Goal: Task Accomplishment & Management: Use online tool/utility

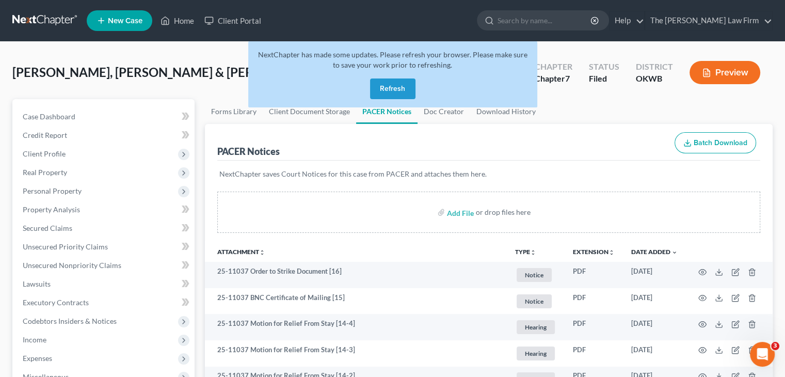
click at [394, 86] on button "Refresh" at bounding box center [392, 88] width 45 height 21
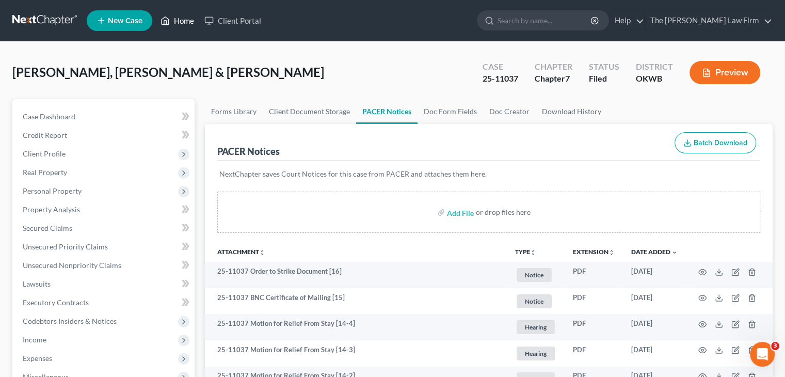
click at [188, 19] on link "Home" at bounding box center [177, 20] width 44 height 19
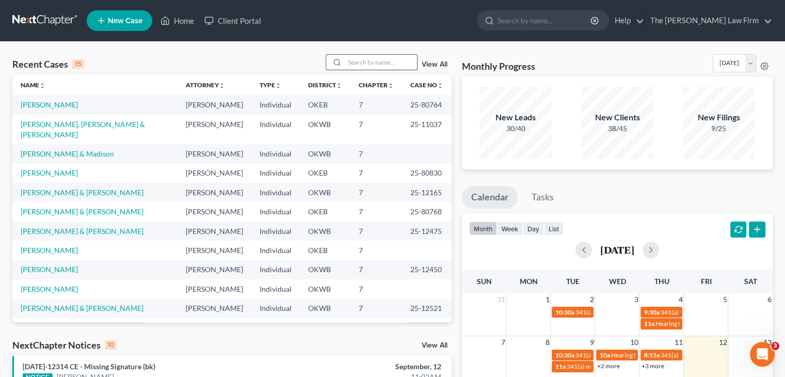
click at [357, 57] on input "search" at bounding box center [381, 62] width 72 height 15
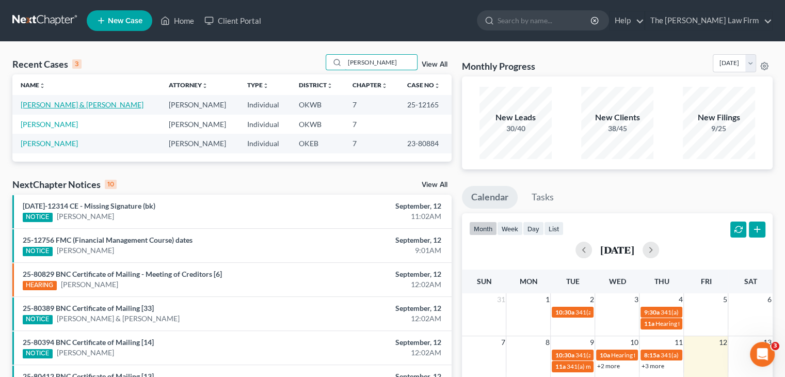
type input "watts"
click at [66, 104] on link "Watts, Jason & Cheryl" at bounding box center [82, 104] width 123 height 9
select select "2"
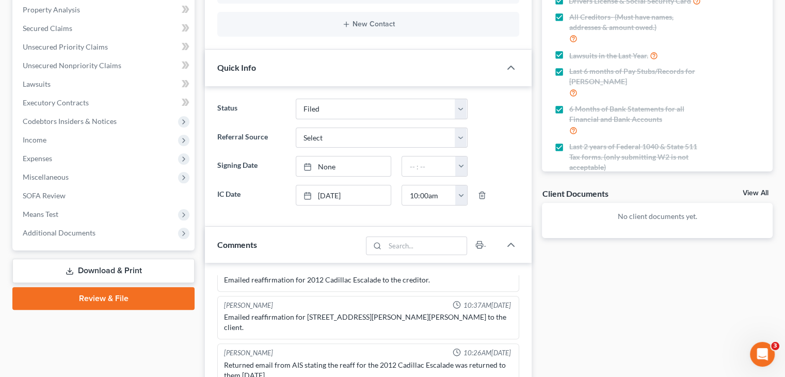
scroll to position [224, 0]
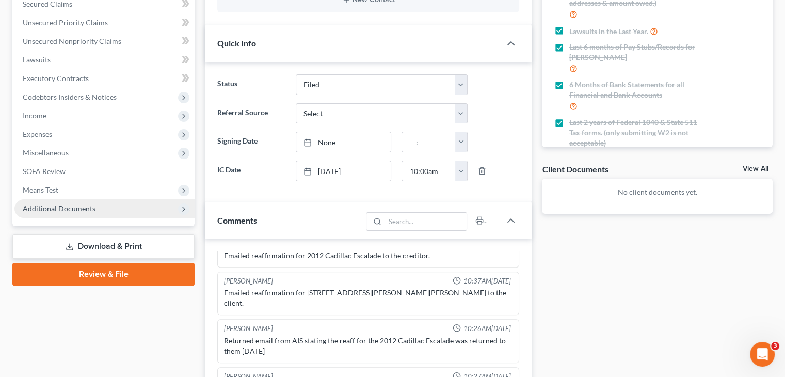
click at [84, 208] on span "Additional Documents" at bounding box center [59, 208] width 73 height 9
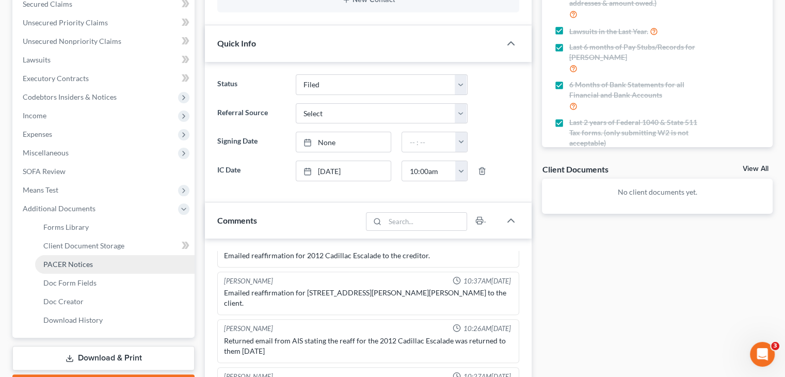
click at [79, 267] on span "PACER Notices" at bounding box center [68, 264] width 50 height 9
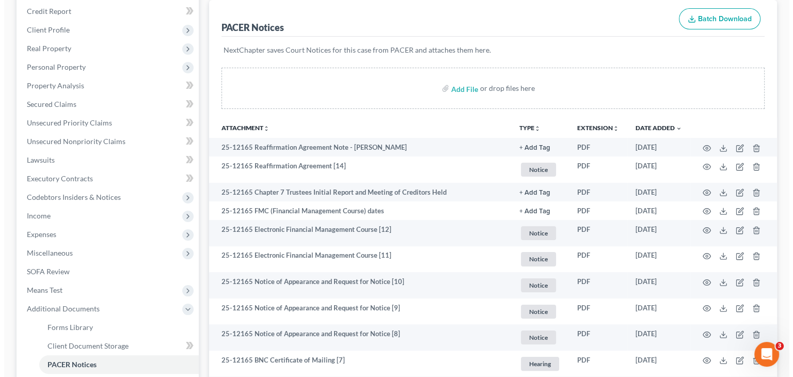
scroll to position [133, 0]
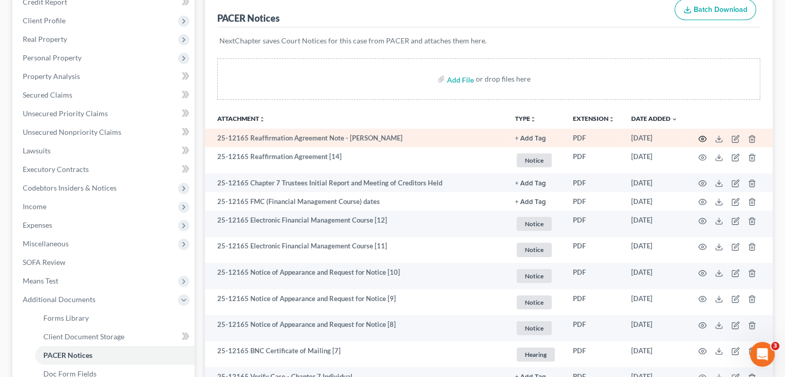
click at [701, 138] on circle "button" at bounding box center [702, 139] width 2 height 2
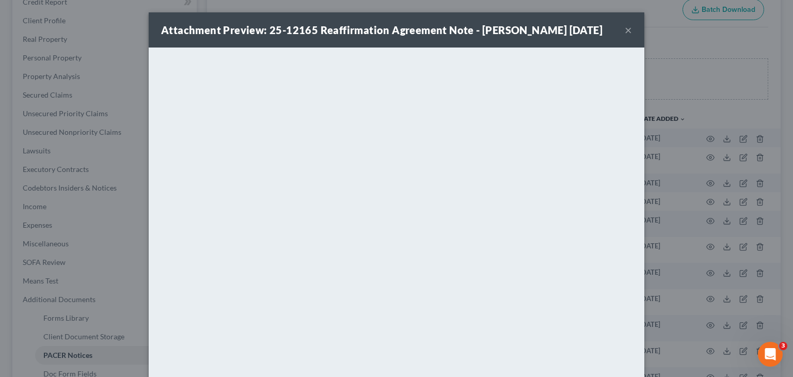
click at [626, 29] on button "×" at bounding box center [628, 30] width 7 height 12
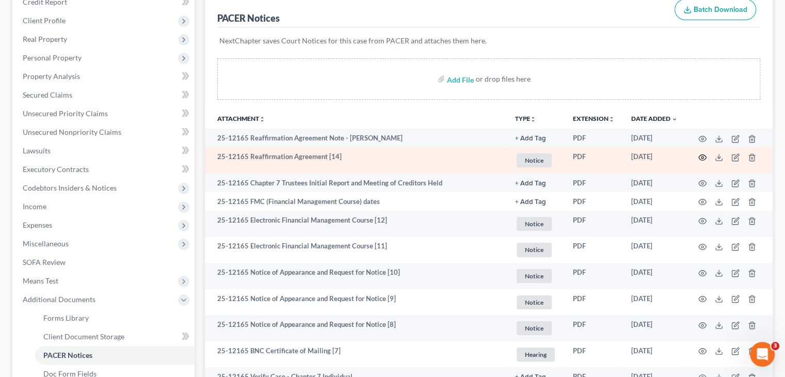
click at [701, 157] on circle "button" at bounding box center [702, 157] width 2 height 2
